Goal: Check status: Check status

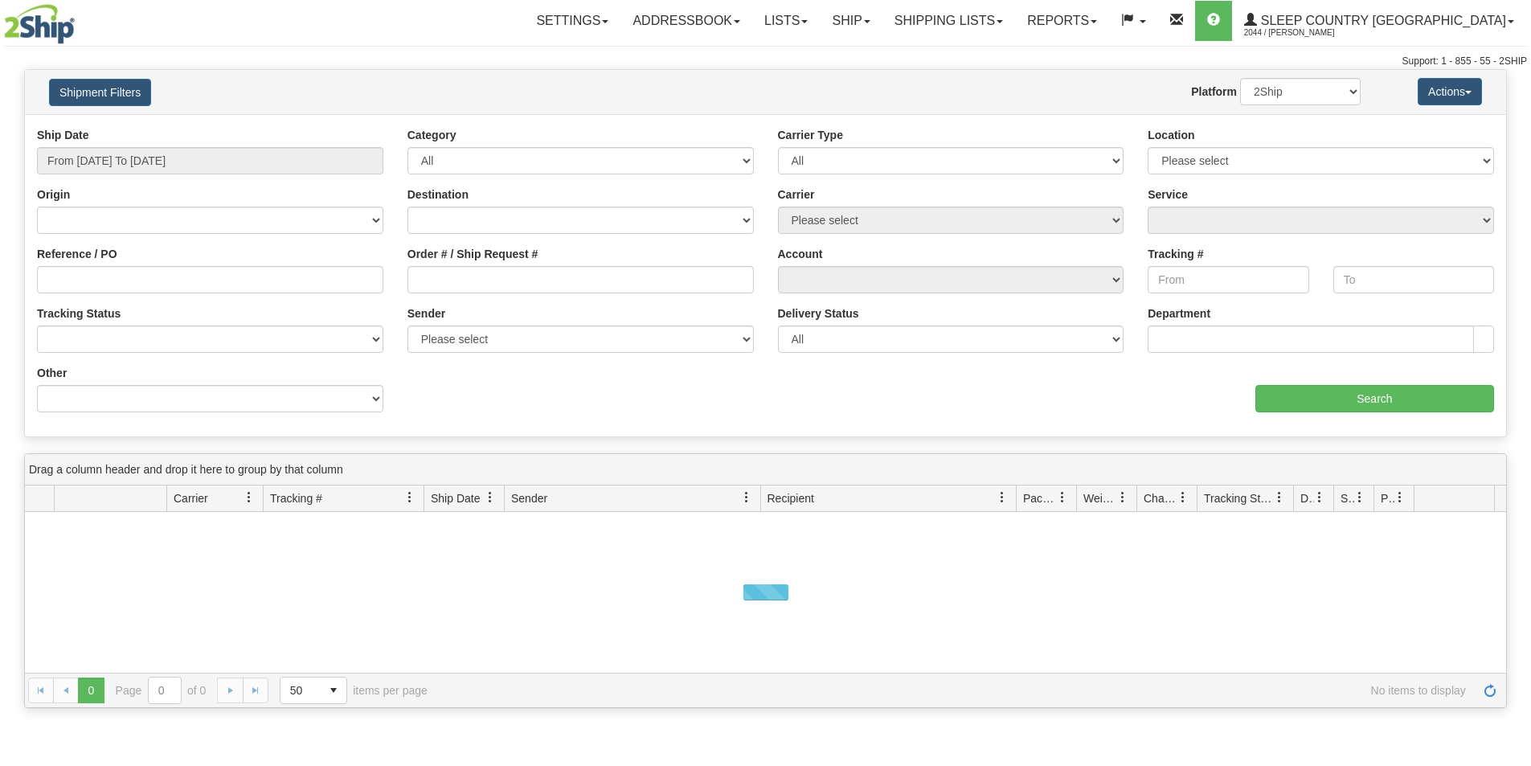
click at [175, 130] on div "Ship Date From [DATE] To [DATE]" at bounding box center [210, 150] width 346 height 47
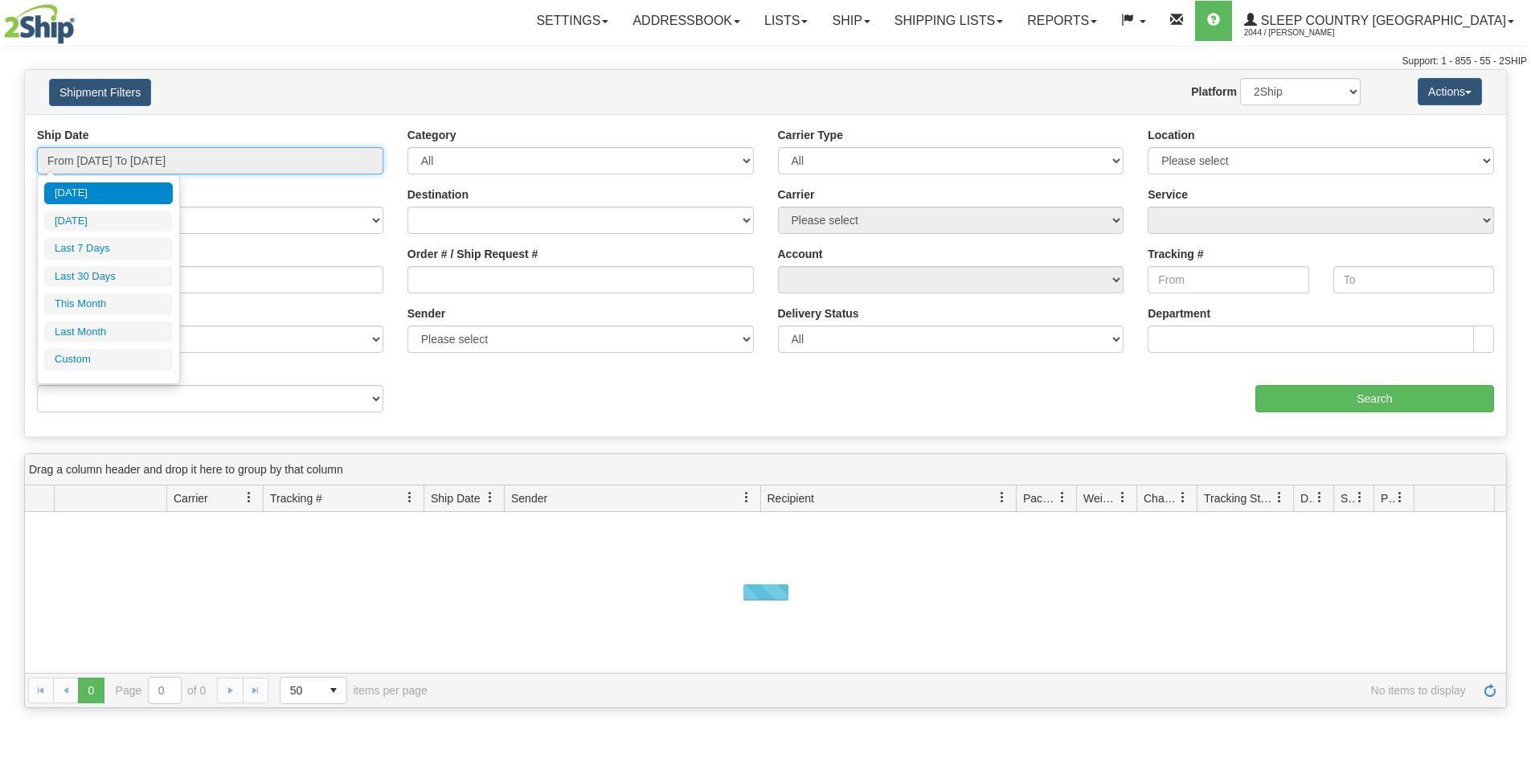
click at [157, 155] on input "From [DATE] To [DATE]" at bounding box center [210, 160] width 346 height 27
click at [129, 274] on li "Last 30 Days" at bounding box center [108, 277] width 129 height 22
type input "From [DATE] To [DATE]"
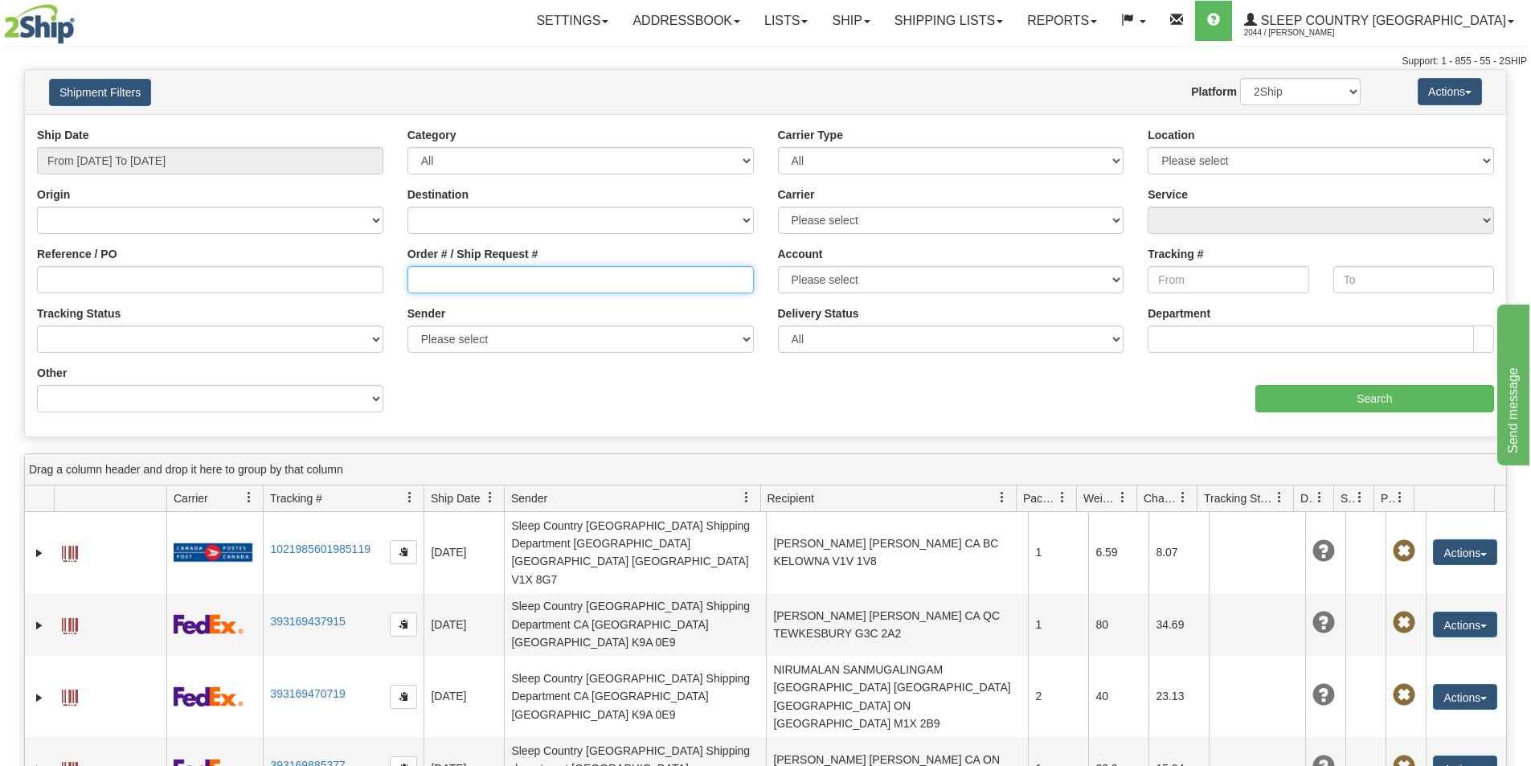
click at [458, 278] on input "Order # / Ship Request #" at bounding box center [580, 279] width 346 height 27
paste input "9000I049990"
type input "9000I049990"
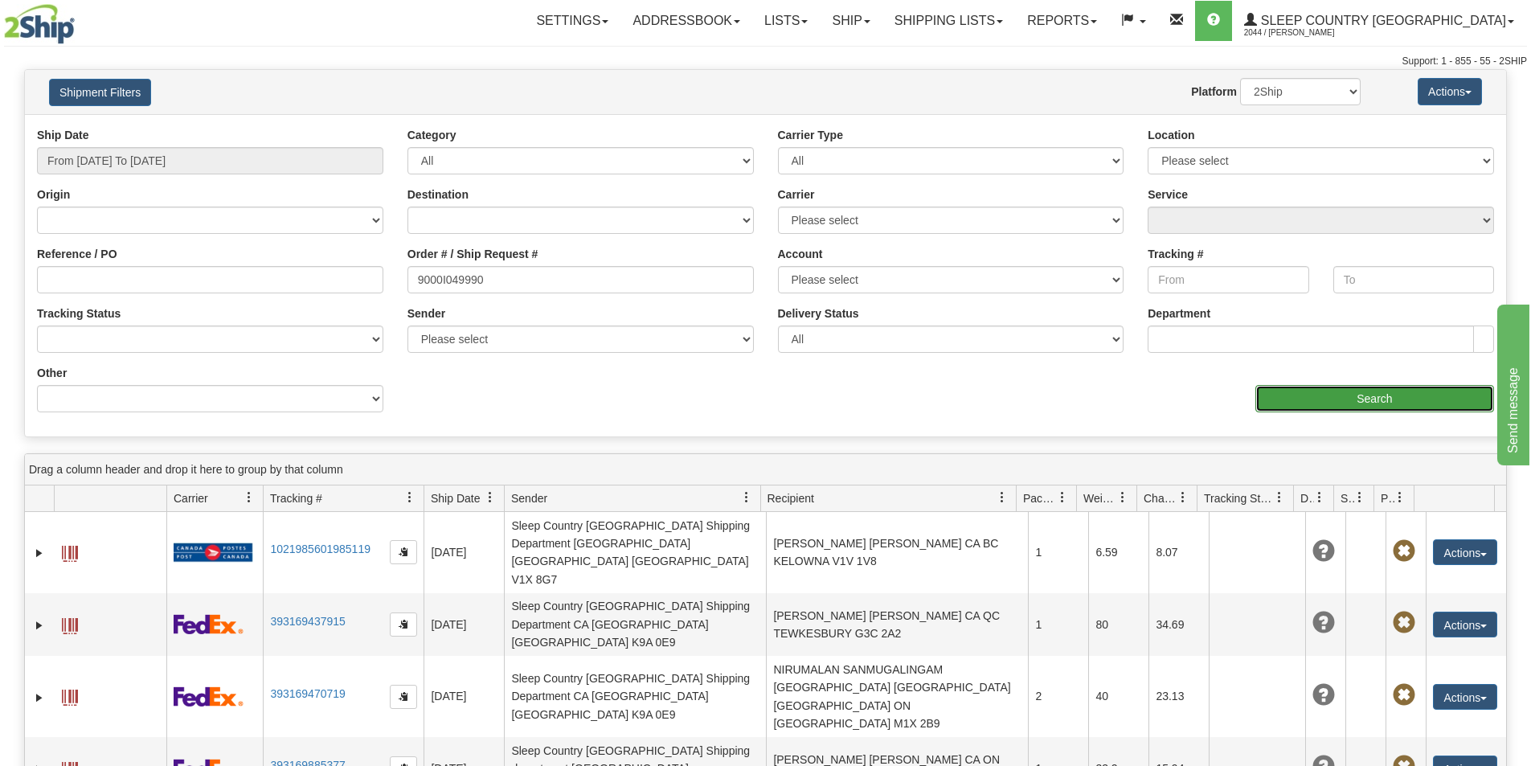
click at [1257, 399] on input "Search" at bounding box center [1374, 398] width 239 height 27
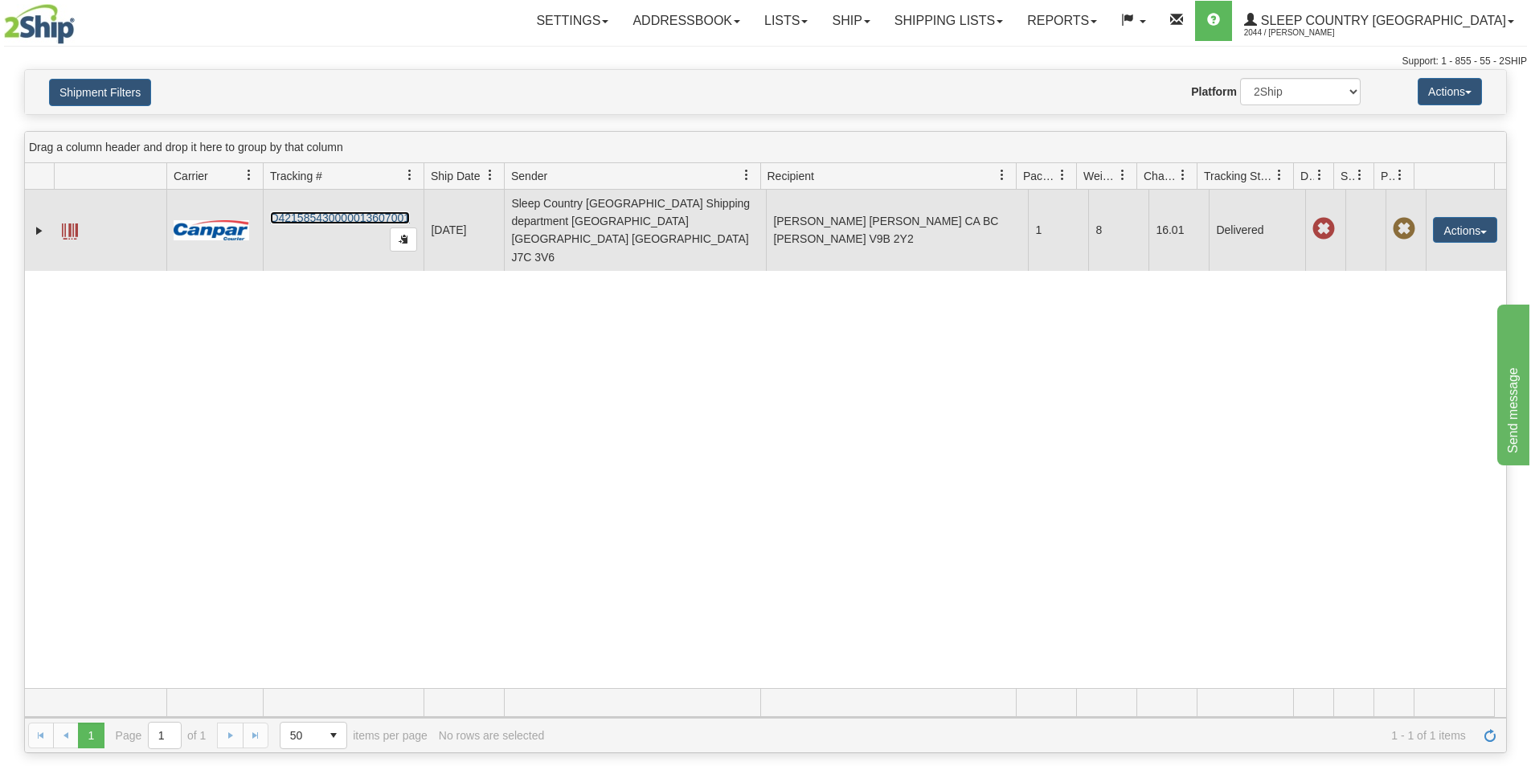
click at [329, 211] on link "D421585430000013607001" at bounding box center [340, 217] width 140 height 13
